Goal: Entertainment & Leisure: Browse casually

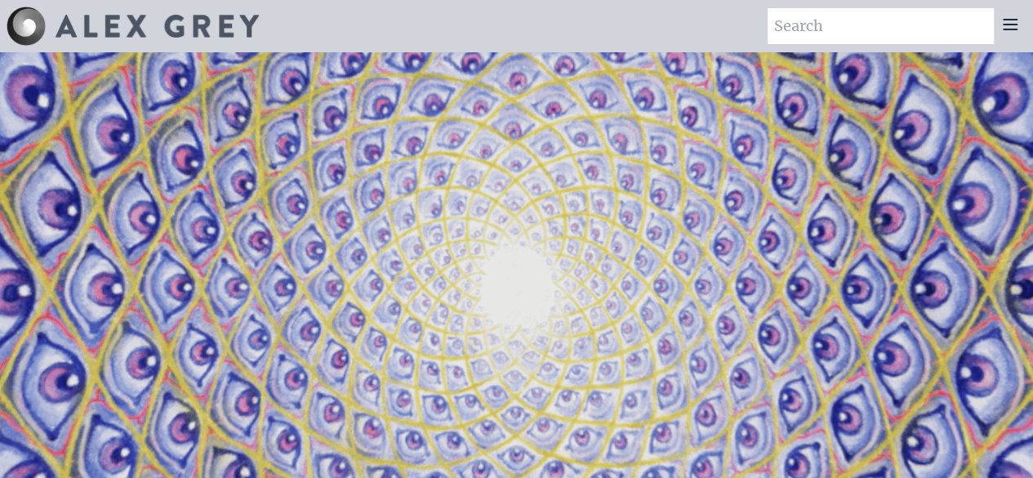
click at [1003, 28] on icon at bounding box center [1010, 25] width 20 height 20
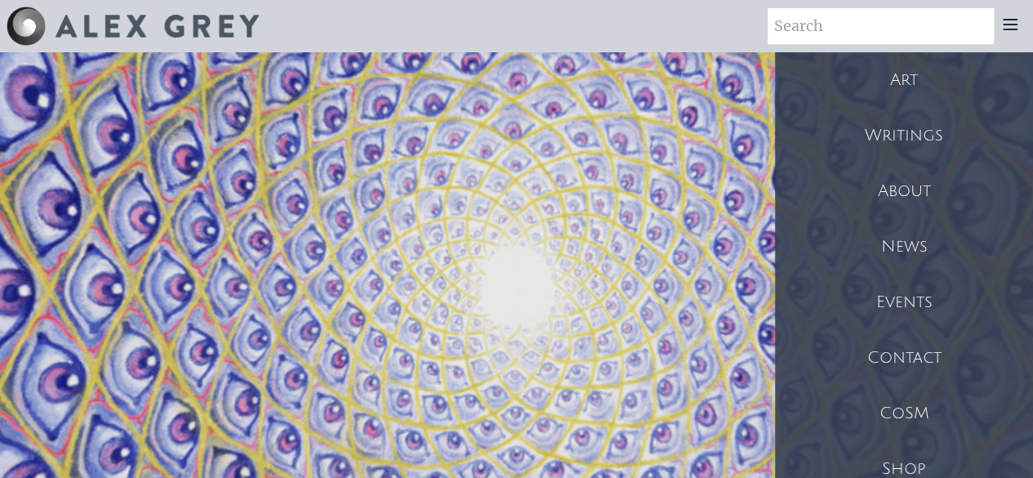
click at [924, 80] on div "Art" at bounding box center [904, 80] width 258 height 56
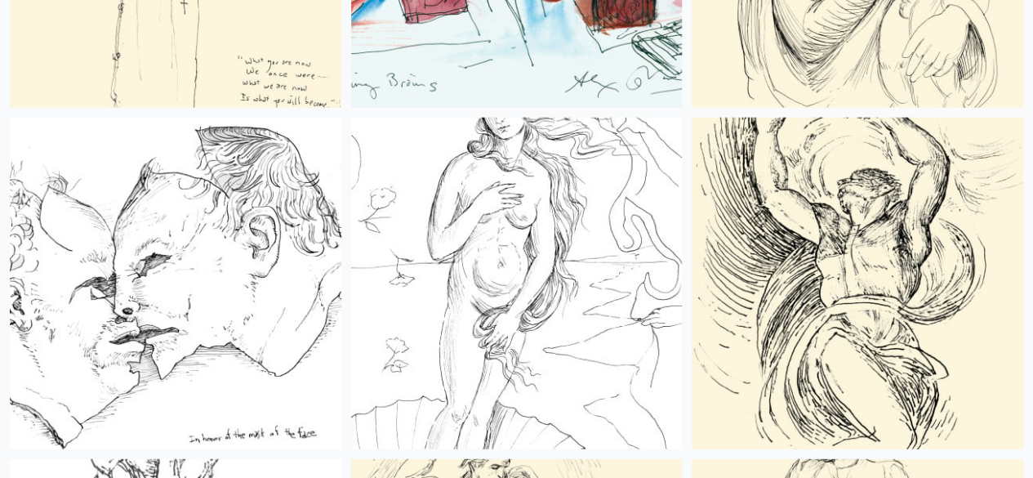
scroll to position [11393, 0]
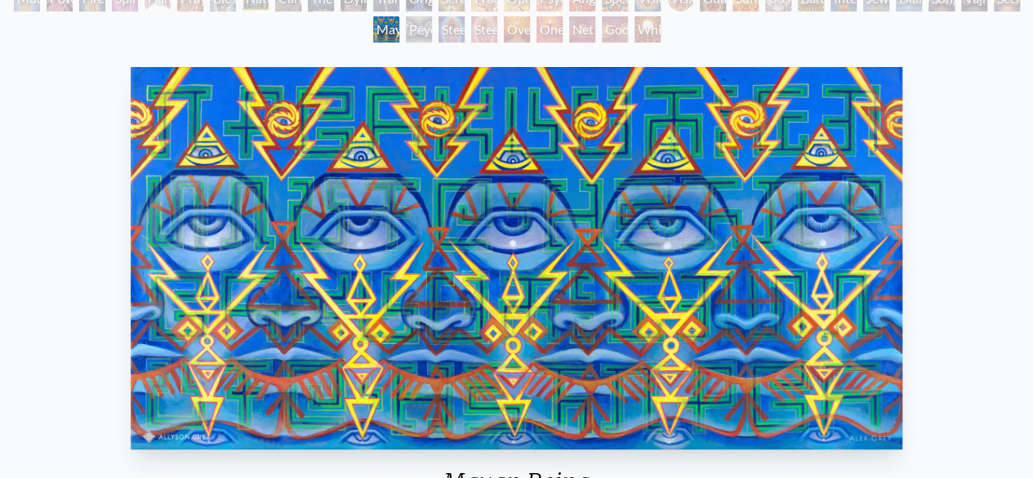
scroll to position [209, 0]
